Goal: Transaction & Acquisition: Purchase product/service

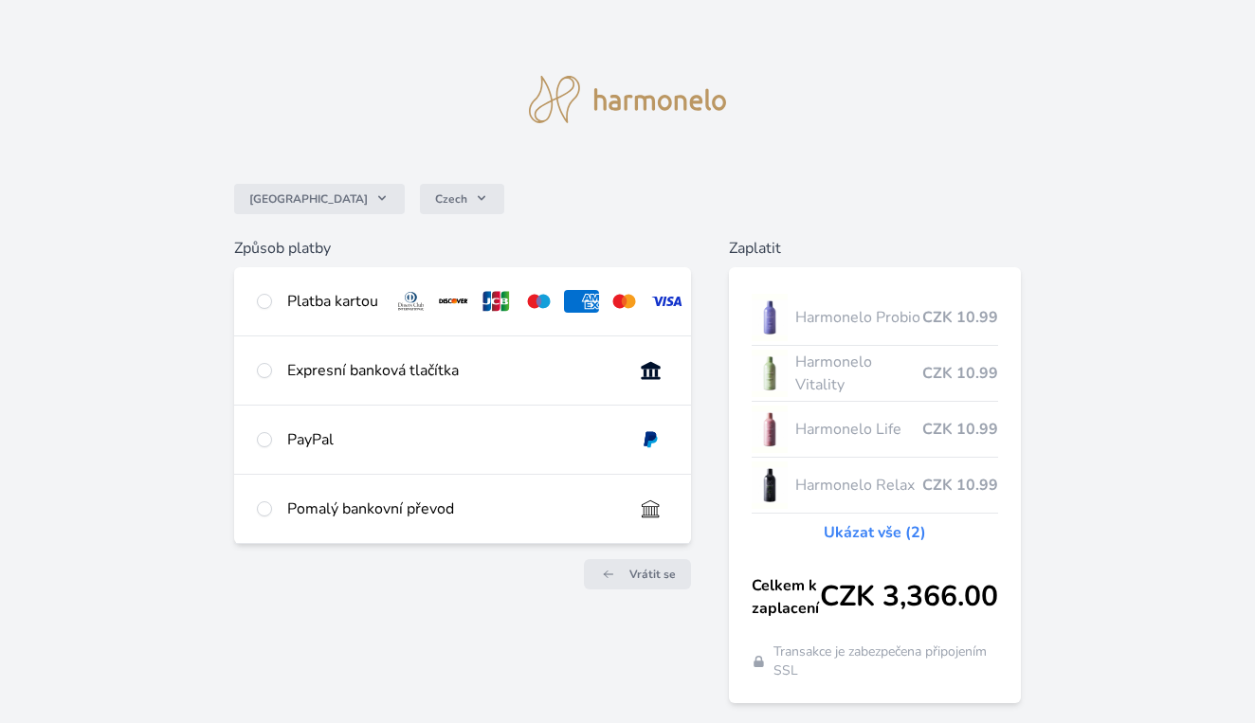
click at [261, 374] on input "radio" at bounding box center [264, 370] width 15 height 15
radio input "true"
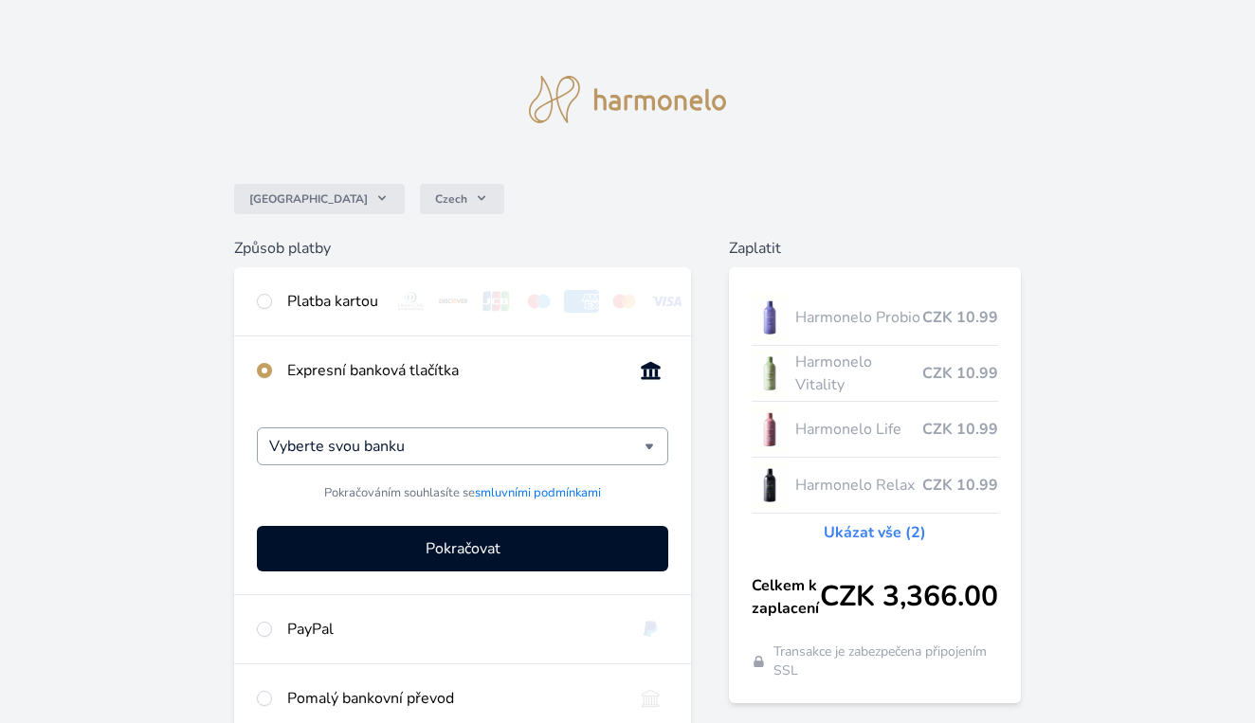
click at [331, 445] on input "Vyberte svou banku" at bounding box center [456, 446] width 375 height 23
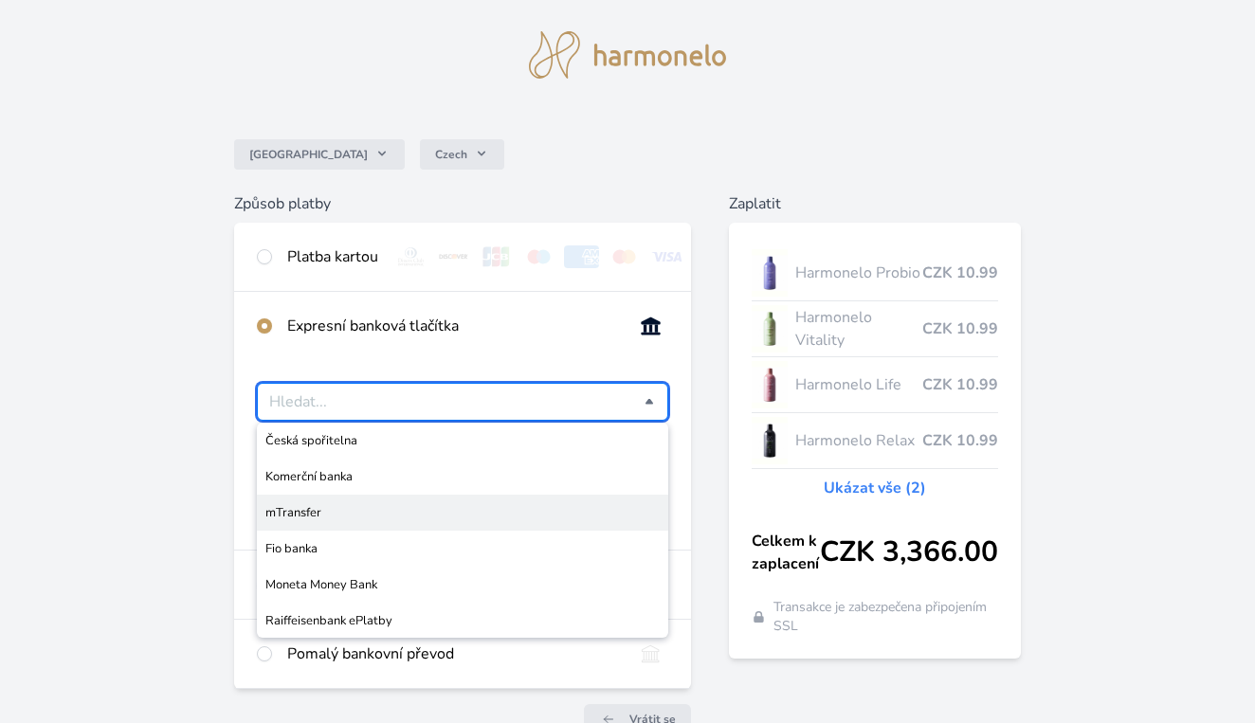
scroll to position [46, 0]
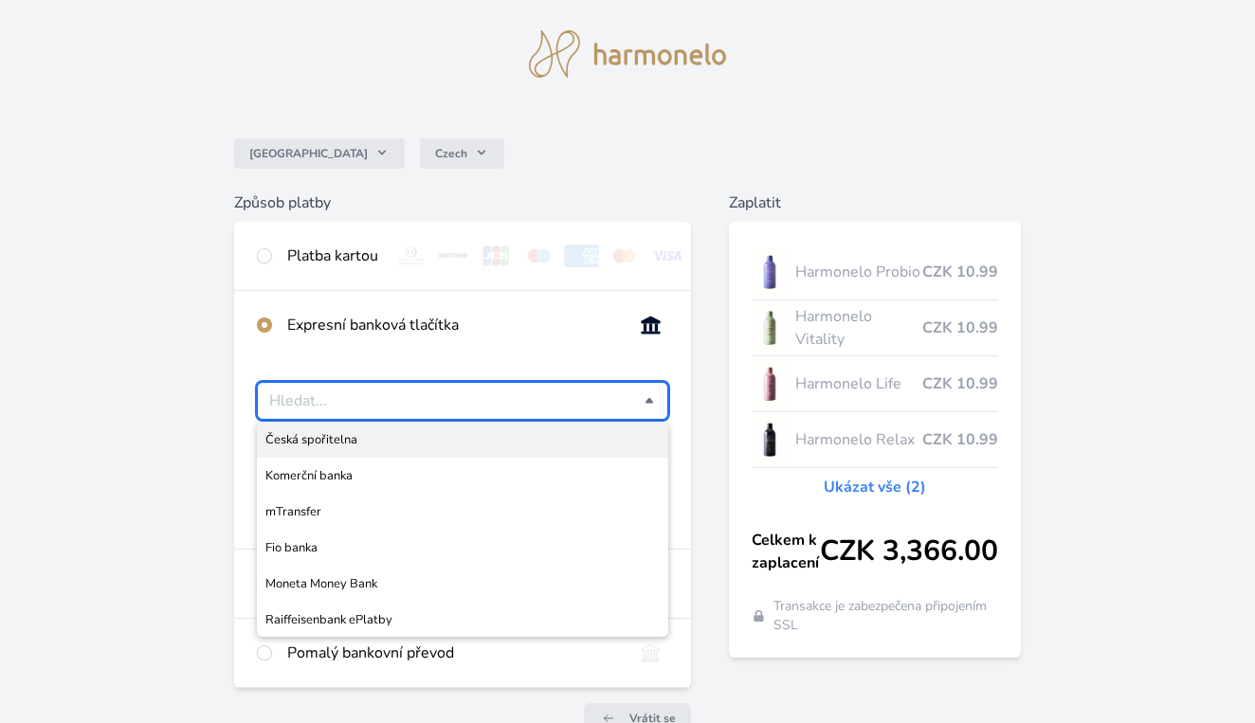
click at [272, 264] on div at bounding box center [264, 256] width 15 height 23
radio input "true"
radio input "false"
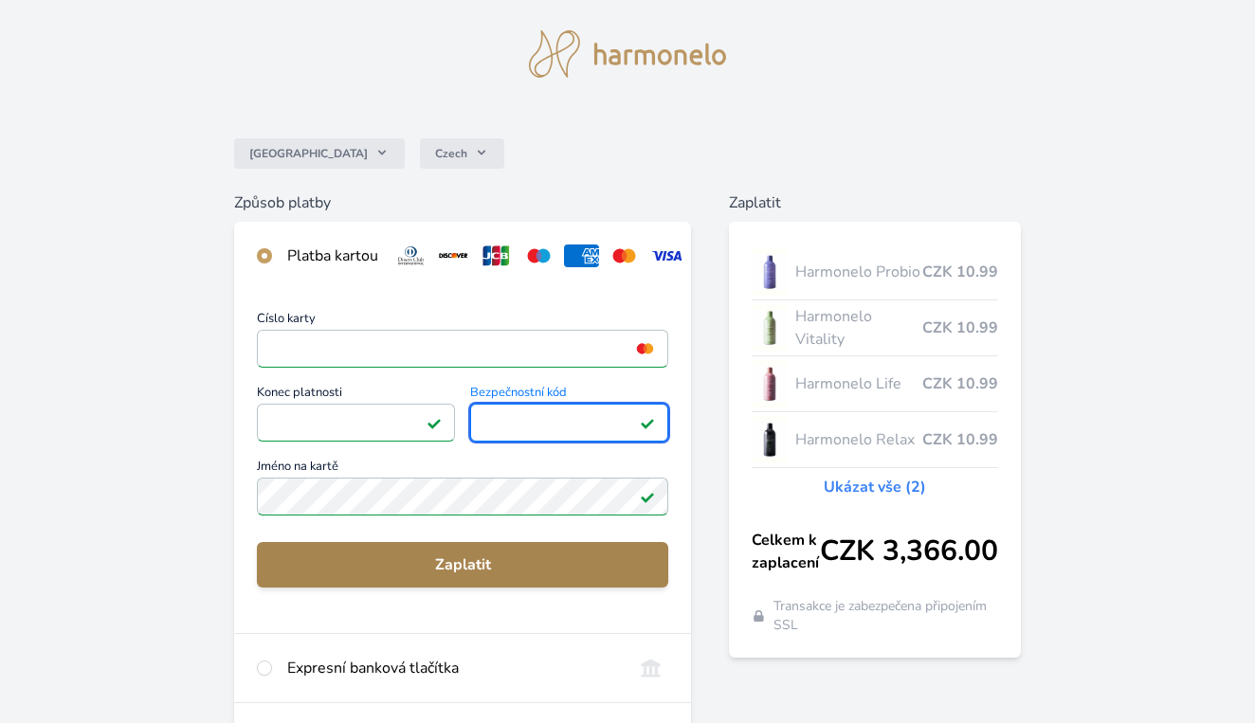
click at [455, 558] on span "Zaplatit" at bounding box center [462, 565] width 381 height 23
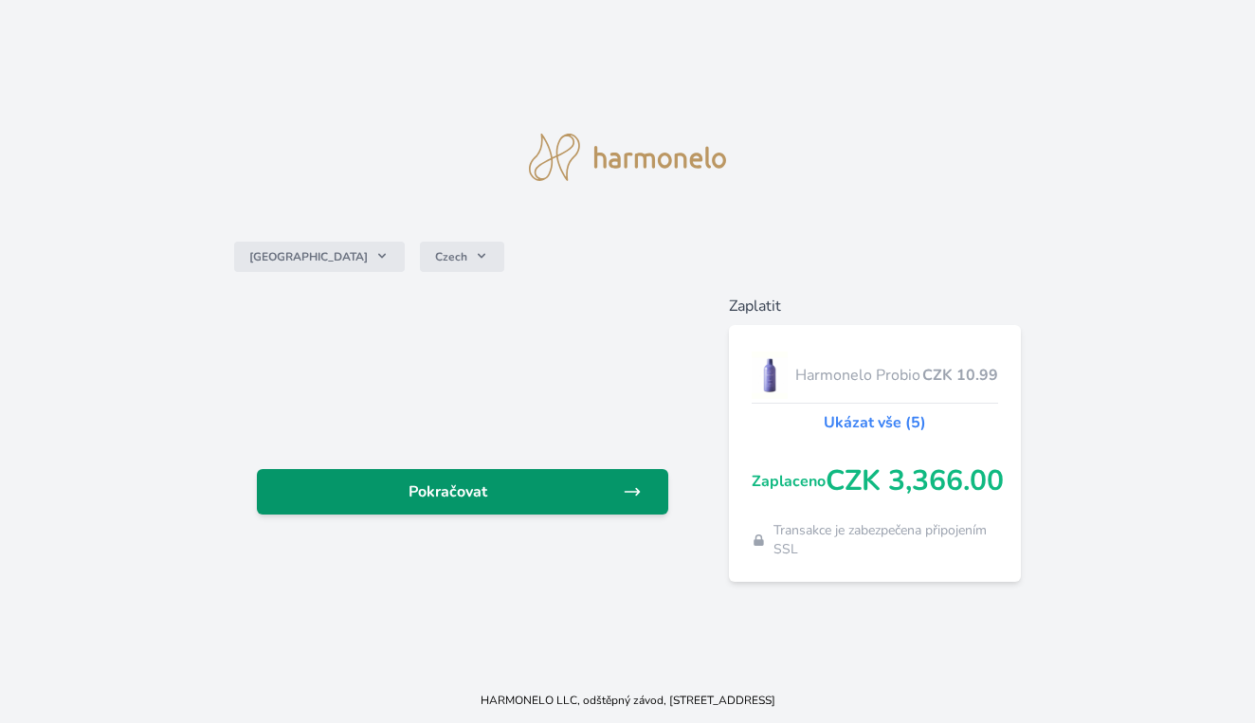
click at [630, 479] on link "Pokračovat" at bounding box center [462, 492] width 411 height 46
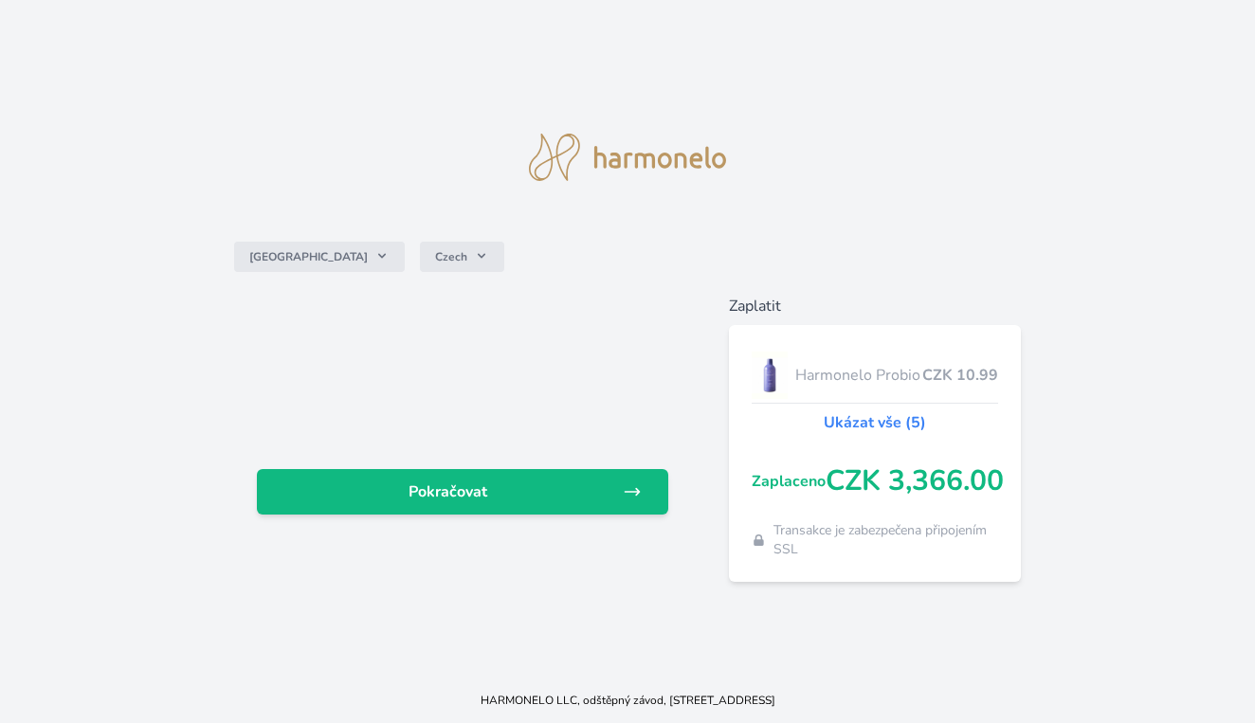
click at [885, 428] on link "Ukázat vše (5)" at bounding box center [875, 422] width 102 height 23
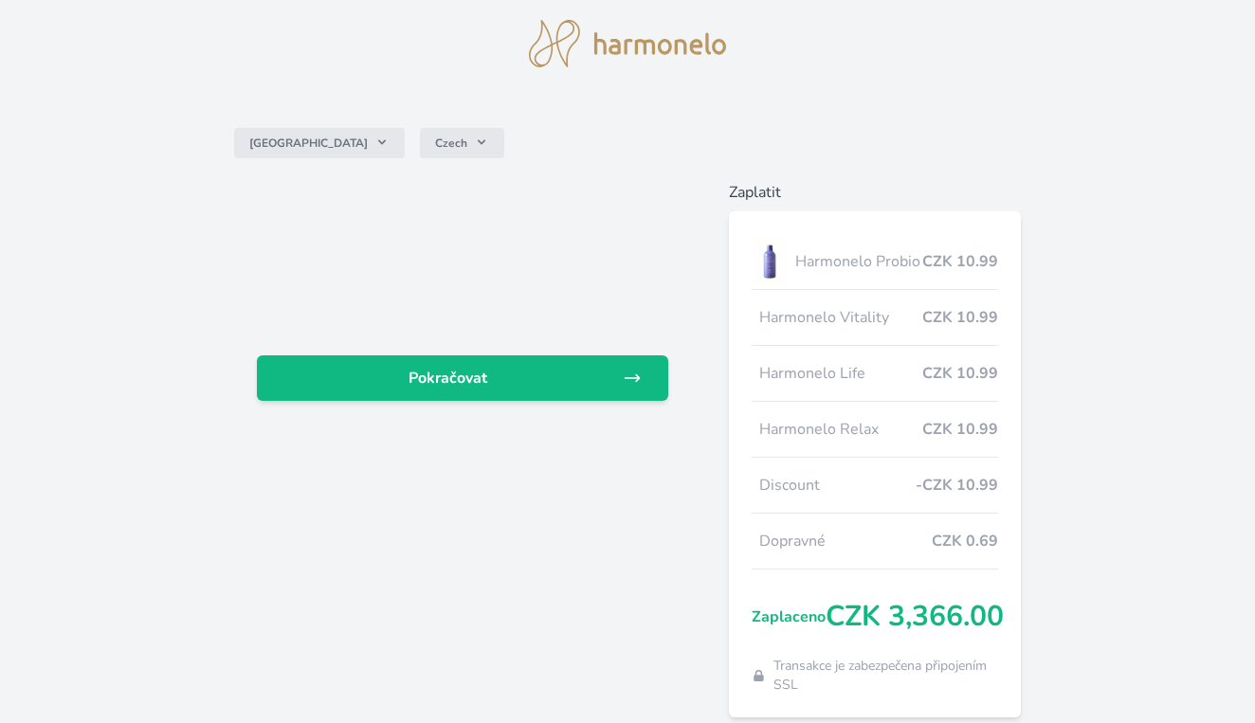
scroll to position [58, 0]
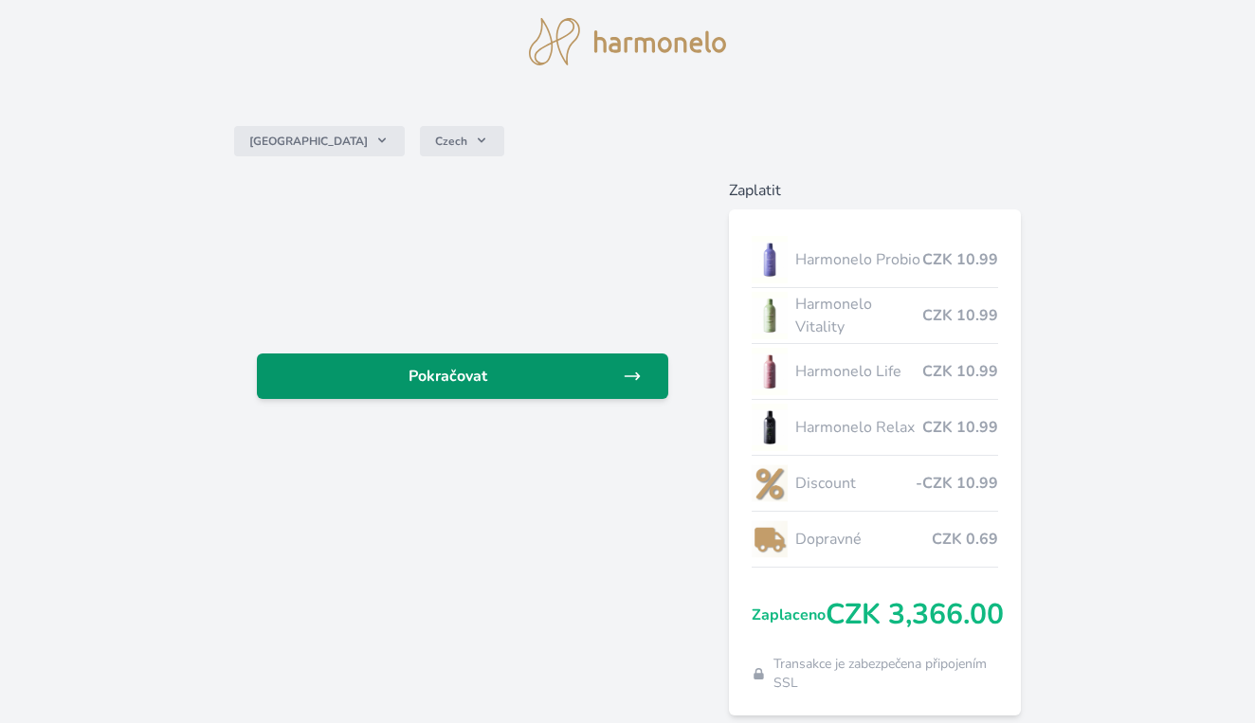
click at [607, 389] on link "Pokračovat" at bounding box center [462, 377] width 411 height 46
